Goal: Information Seeking & Learning: Learn about a topic

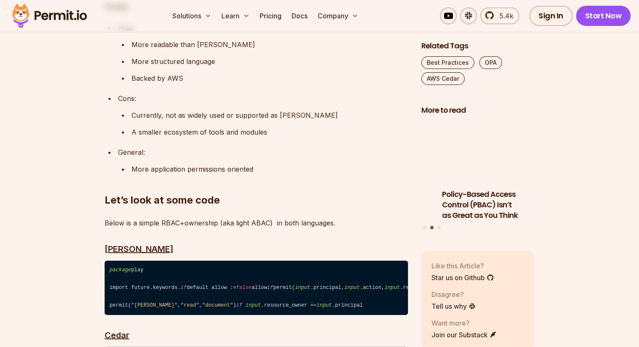
scroll to position [1933, 0]
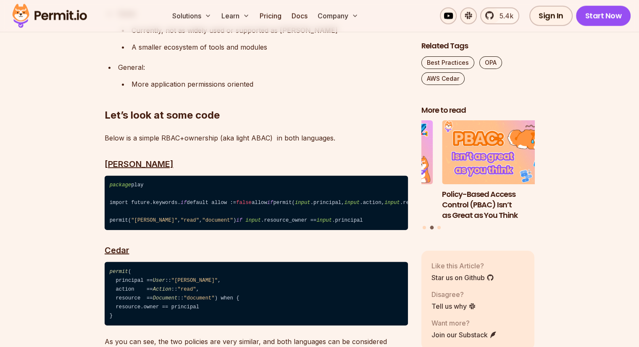
drag, startPoint x: 112, startPoint y: 120, endPoint x: 380, endPoint y: 186, distance: 276.0
click at [380, 186] on code "package play import future.keywords. if default allow := false allow if permit(…" at bounding box center [256, 203] width 303 height 55
click at [185, 176] on code "package play import future.keywords. if default allow := false allow if permit(…" at bounding box center [256, 203] width 303 height 55
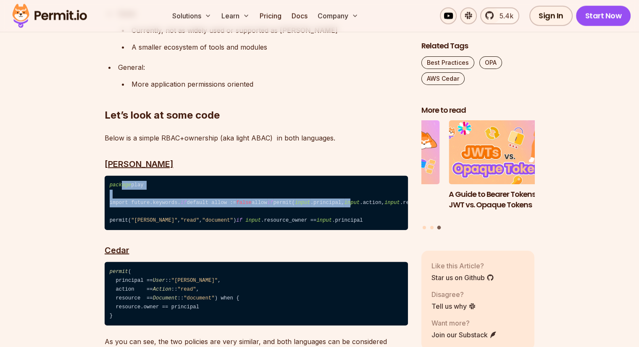
drag, startPoint x: 120, startPoint y: 118, endPoint x: 208, endPoint y: 159, distance: 96.8
click at [208, 176] on code "package play import future.keywords. if default allow := false allow if permit(…" at bounding box center [256, 203] width 303 height 55
click at [159, 176] on code "package play import future.keywords. if default allow := false allow if permit(…" at bounding box center [256, 203] width 303 height 55
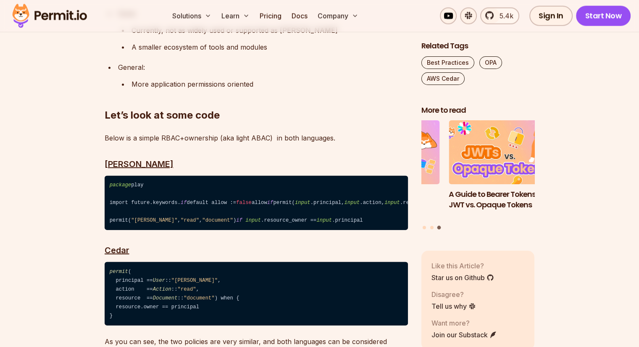
click at [142, 176] on code "package play import future.keywords. if default allow := false allow if permit(…" at bounding box center [256, 203] width 303 height 55
click at [183, 176] on code "package play import future.keywords. if default allow := false allow if permit(…" at bounding box center [256, 203] width 303 height 55
click at [230, 176] on code "package play import future.keywords. if default allow := false allow if permit(…" at bounding box center [256, 203] width 303 height 55
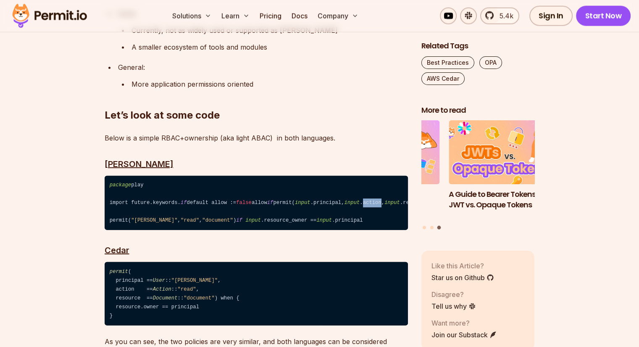
click at [230, 176] on code "package play import future.keywords. if default allow := false allow if permit(…" at bounding box center [256, 203] width 303 height 55
click at [289, 176] on code "package play import future.keywords. if default allow := false allow if permit(…" at bounding box center [256, 203] width 303 height 55
click at [262, 176] on code "package play import future.keywords. if default allow := false allow if permit(…" at bounding box center [256, 203] width 303 height 55
click at [110, 178] on code "package play import future.keywords. if default allow := false allow if permit(…" at bounding box center [256, 203] width 303 height 55
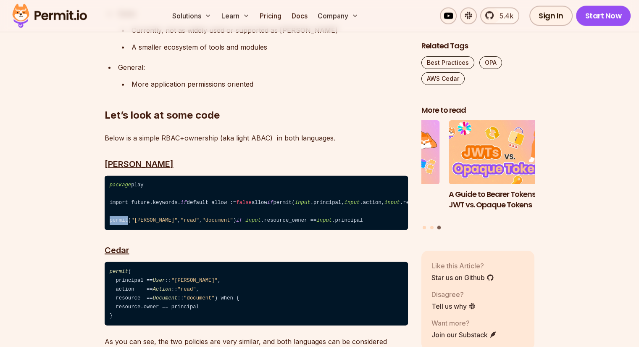
click at [110, 178] on code "package play import future.keywords. if default allow := false allow if permit(…" at bounding box center [256, 203] width 303 height 55
click at [138, 217] on span ""[PERSON_NAME]"" at bounding box center [154, 220] width 46 height 6
click at [137, 217] on span ""[PERSON_NAME]"" at bounding box center [154, 220] width 46 height 6
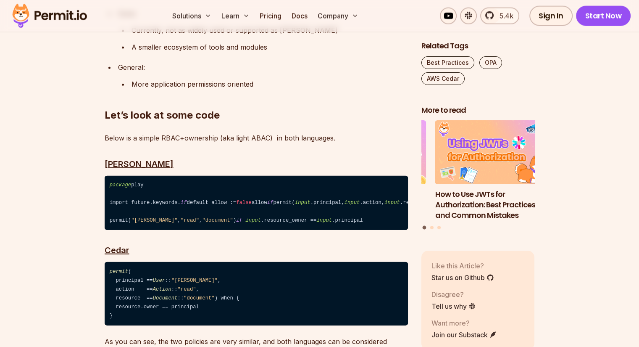
click at [181, 217] on span ""read"" at bounding box center [190, 220] width 18 height 6
click at [202, 217] on span ""document"" at bounding box center [217, 220] width 31 height 6
click at [245, 217] on span "input" at bounding box center [253, 220] width 16 height 6
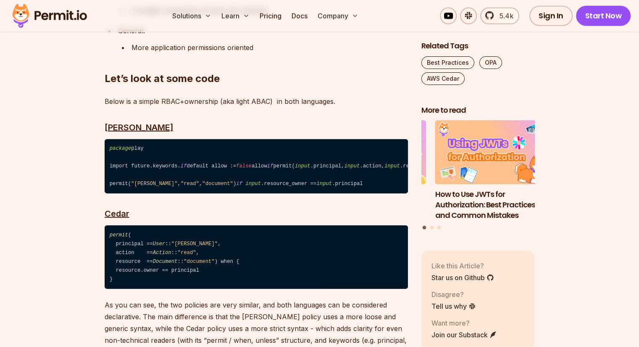
scroll to position [1975, 0]
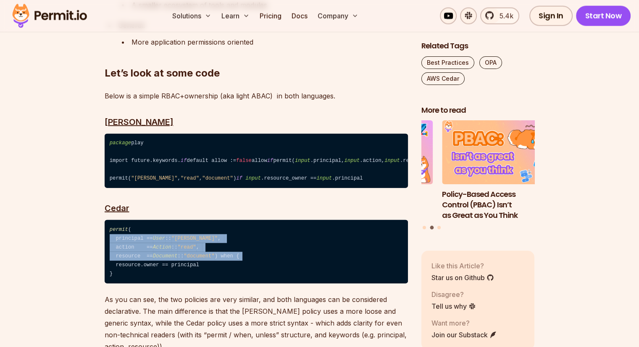
drag, startPoint x: 109, startPoint y: 213, endPoint x: 234, endPoint y: 237, distance: 126.6
click at [234, 237] on code "permit ( principal == User :: "[PERSON_NAME]" , action == Action :: "read" , re…" at bounding box center [256, 251] width 303 height 63
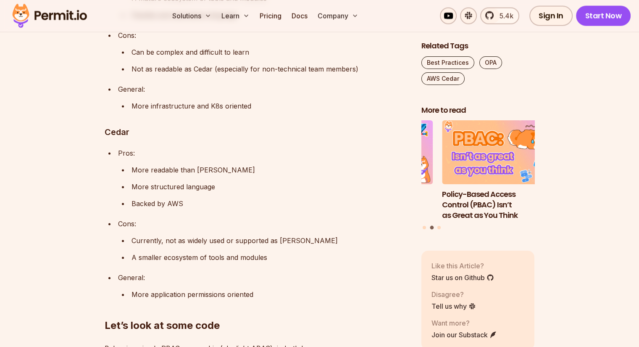
scroll to position [1723, 0]
